Goal: Information Seeking & Learning: Learn about a topic

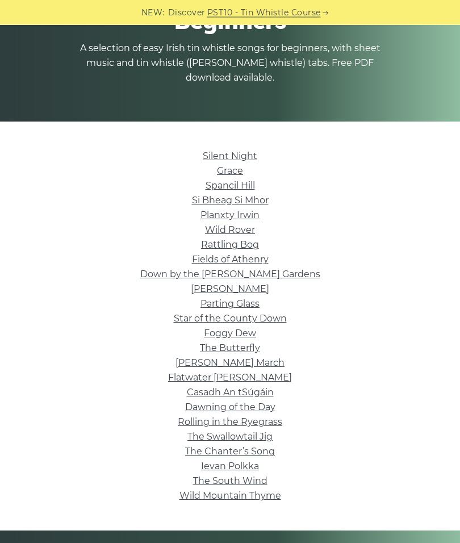
scroll to position [146, 0]
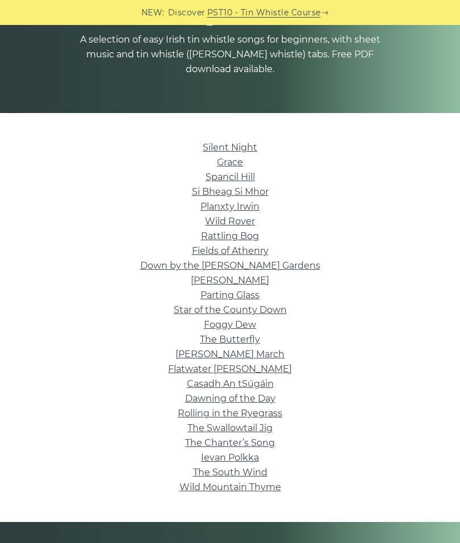
click at [251, 191] on link "Si­ Bheag Si­ Mhor" at bounding box center [230, 191] width 77 height 11
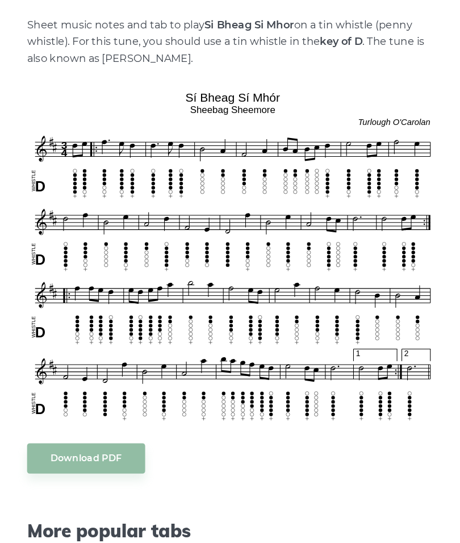
scroll to position [204, 0]
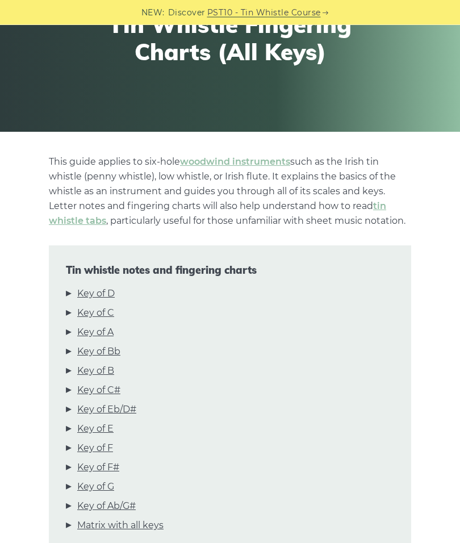
scroll to position [128, 0]
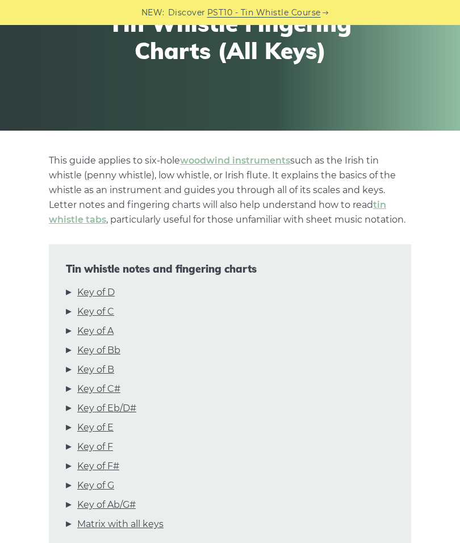
click at [103, 290] on link "Key of D" at bounding box center [95, 292] width 37 height 15
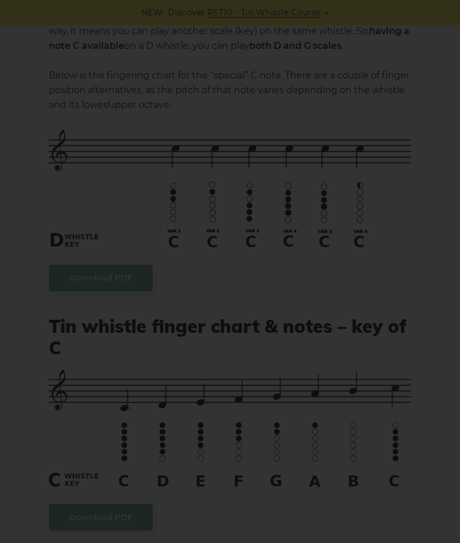
scroll to position [2189, 0]
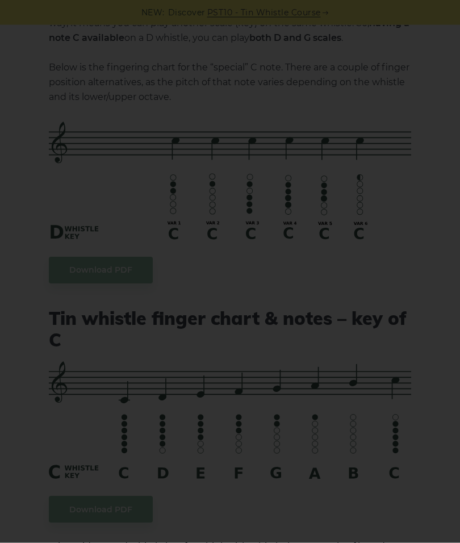
click at [421, 262] on div "×" at bounding box center [230, 271] width 460 height 543
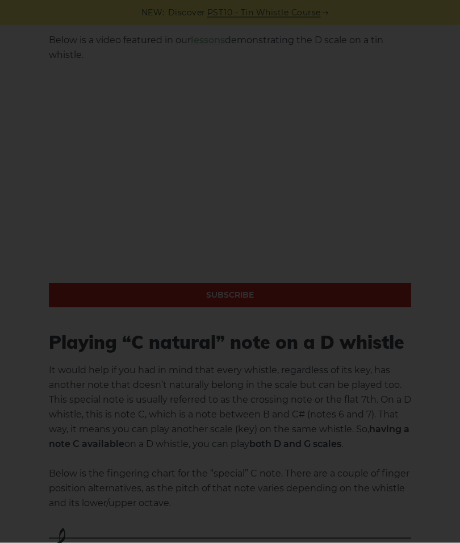
scroll to position [1758, 0]
